Goal: Task Accomplishment & Management: Use online tool/utility

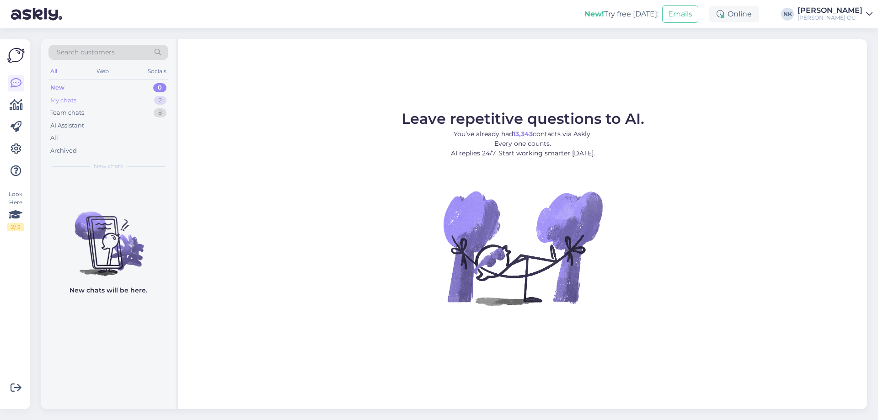
click at [121, 102] on div "My chats 2" at bounding box center [108, 100] width 120 height 13
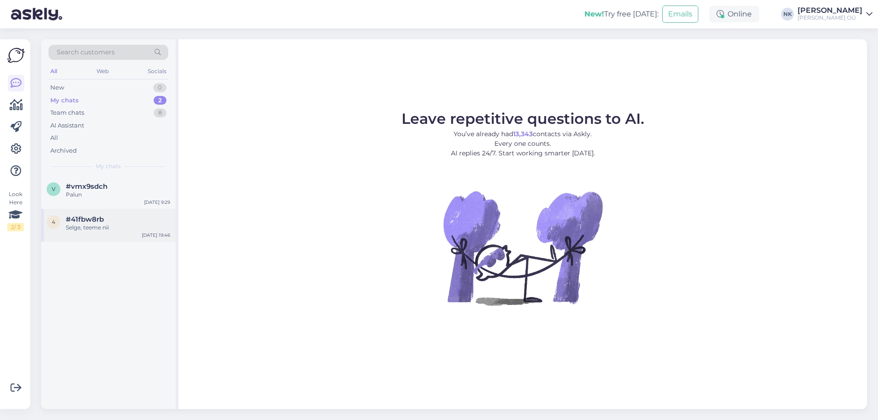
click at [108, 227] on div "Selge, teeme nii" at bounding box center [118, 228] width 104 height 8
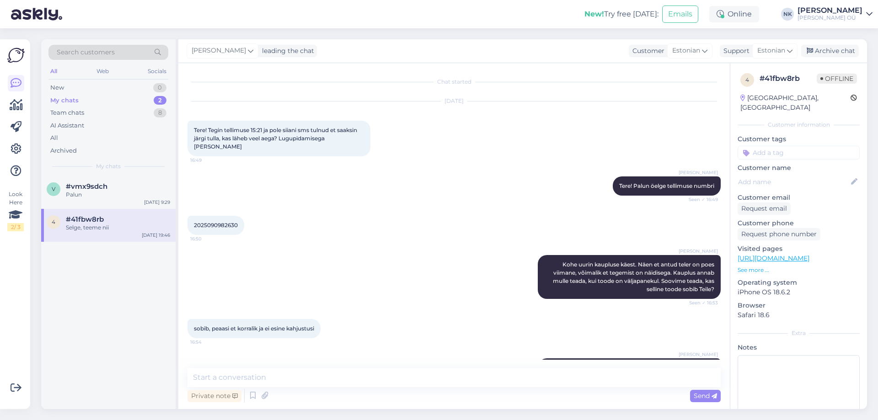
click at [211, 222] on span "2025090982630" at bounding box center [216, 225] width 44 height 7
copy div "2025090982630 16:50"
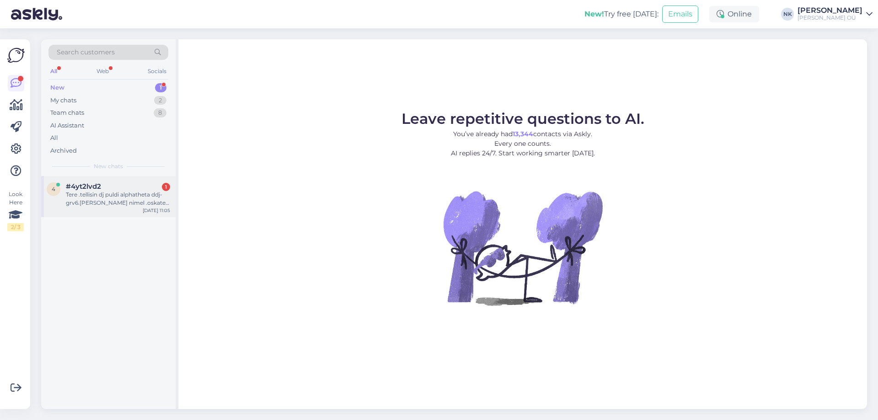
click at [126, 186] on div "#4yt2lvd2 1" at bounding box center [118, 187] width 104 height 8
